Goal: Information Seeking & Learning: Check status

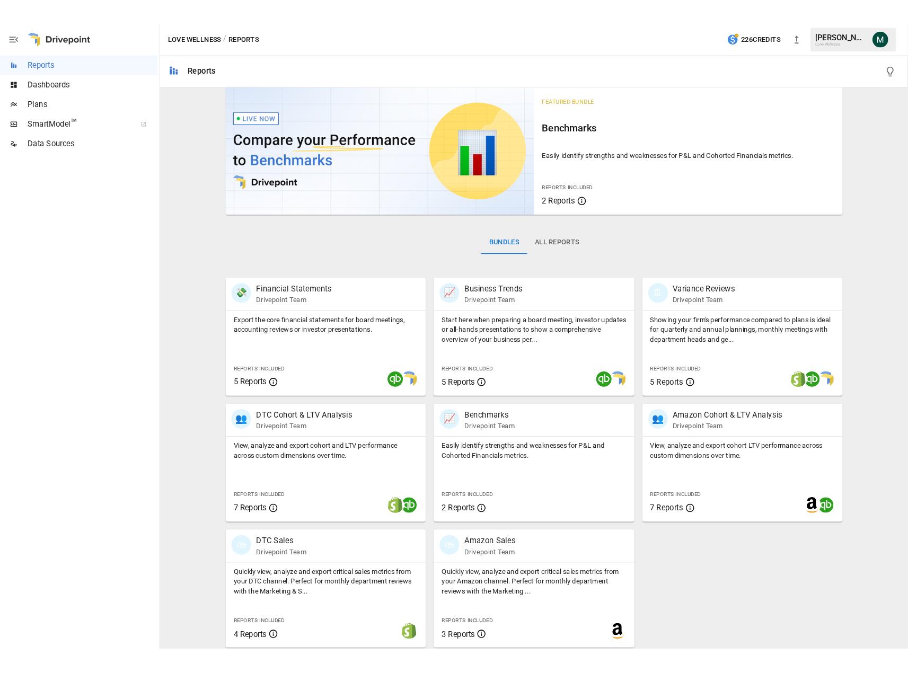
scroll to position [12, 0]
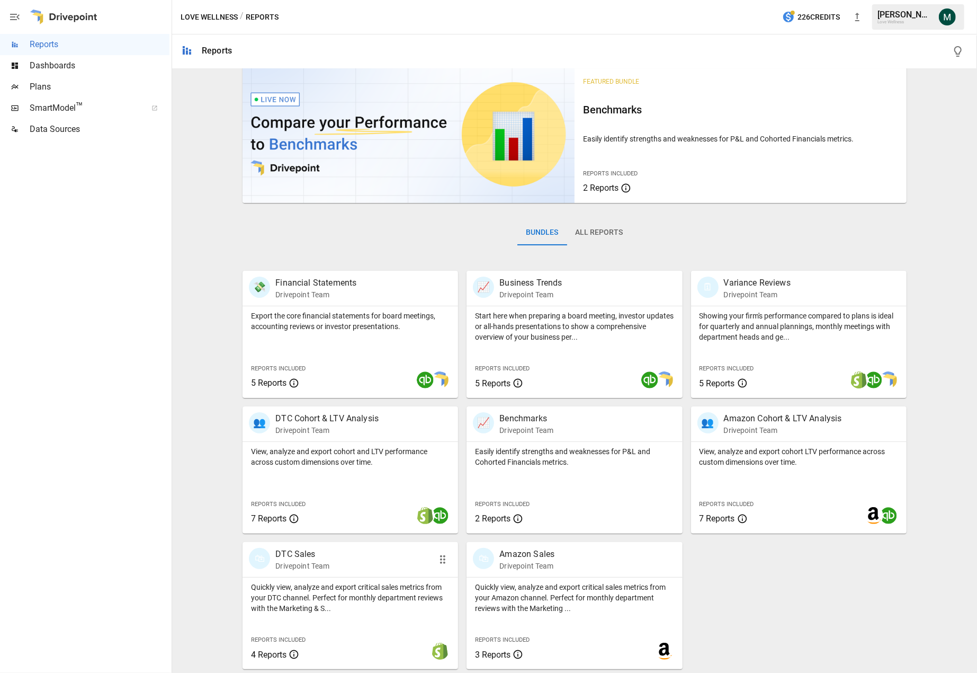
click at [319, 563] on p "Drivepoint Team" at bounding box center [302, 566] width 54 height 11
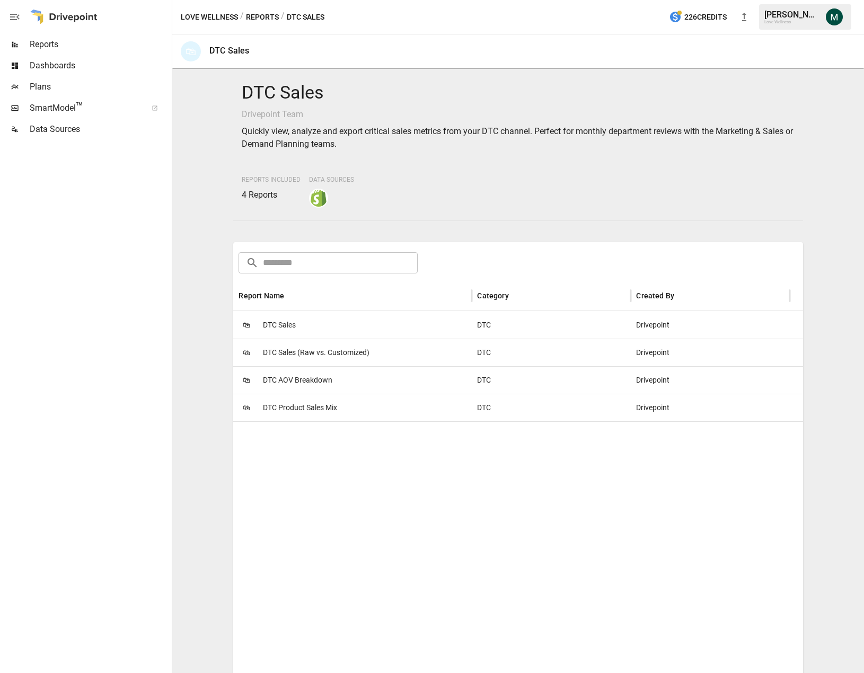
click at [287, 330] on span "DTC Sales" at bounding box center [279, 325] width 33 height 27
